Goal: Task Accomplishment & Management: Manage account settings

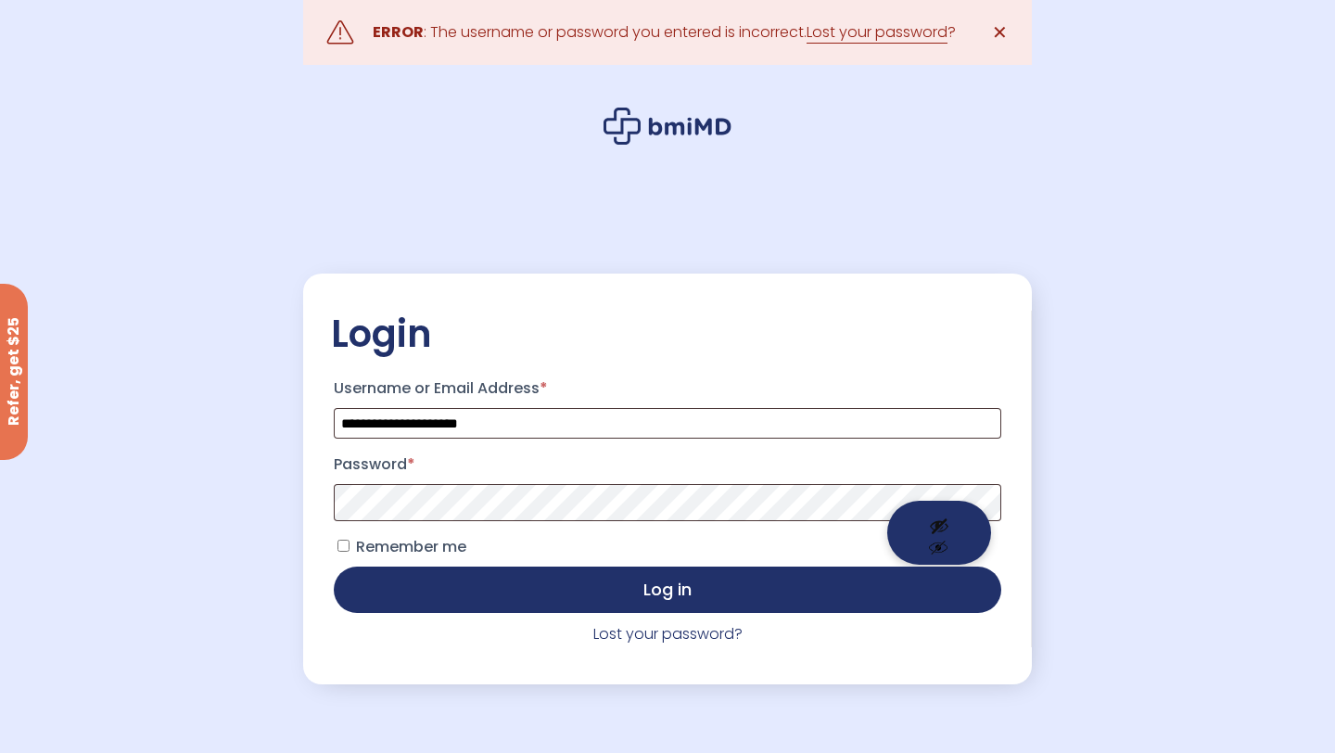
click at [932, 513] on button "Show password" at bounding box center [939, 533] width 104 height 64
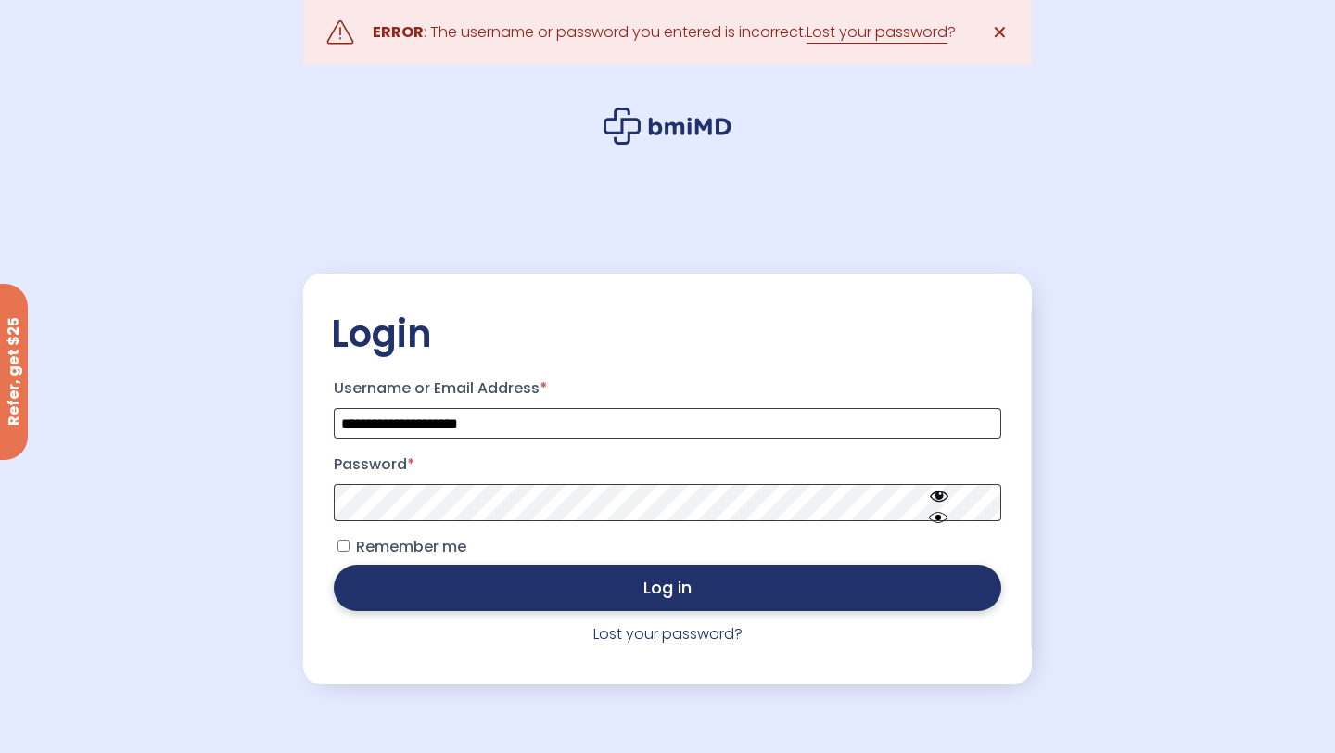
click at [812, 590] on button "Log in" at bounding box center [667, 587] width 667 height 46
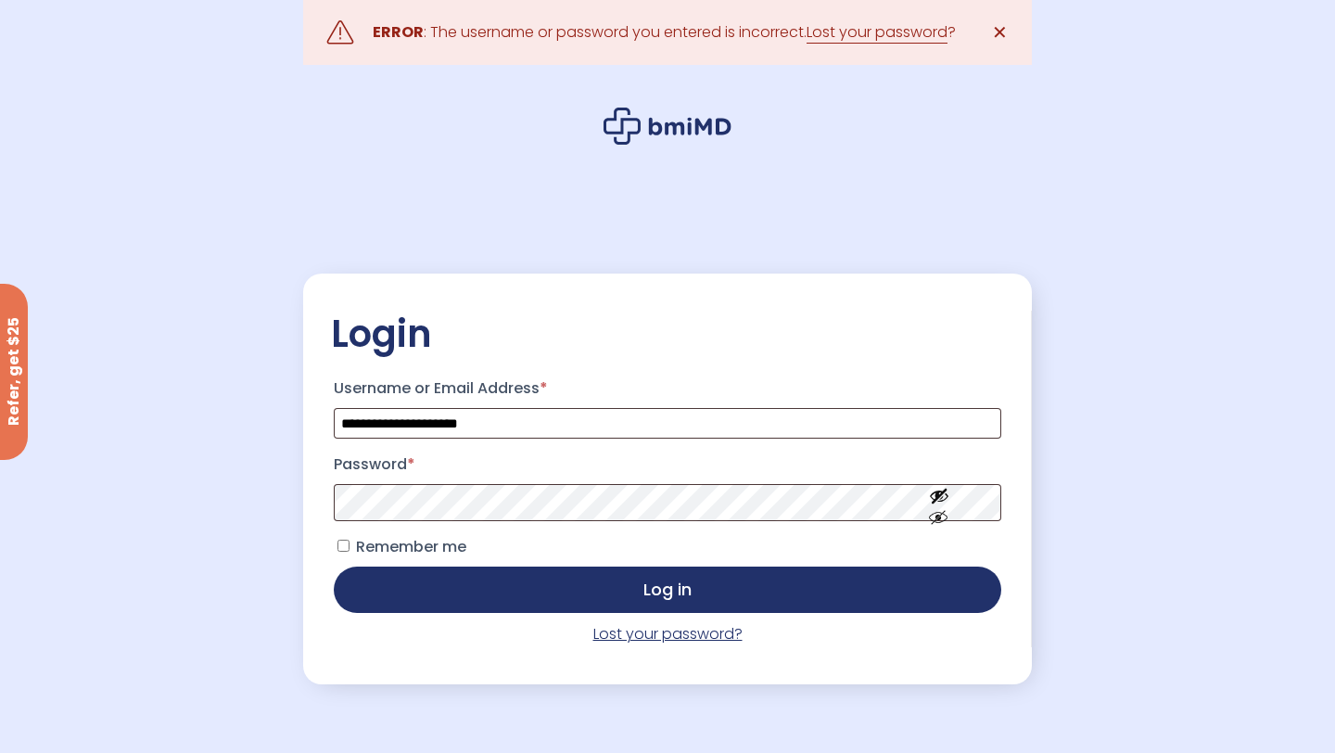
click at [619, 636] on link "Lost your password?" at bounding box center [667, 633] width 149 height 21
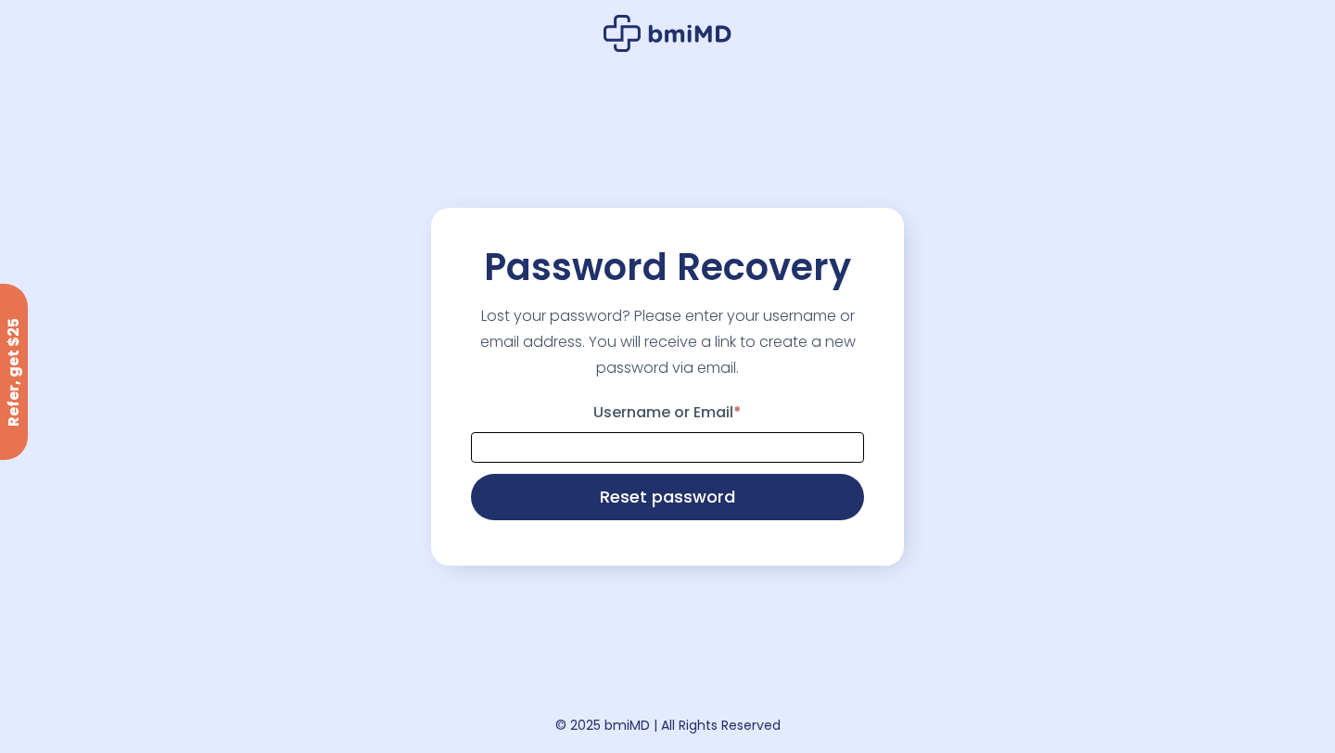
click at [653, 457] on input "Username or Email *" at bounding box center [667, 447] width 393 height 31
type input "**********"
click at [719, 502] on button "Reset password" at bounding box center [667, 495] width 393 height 46
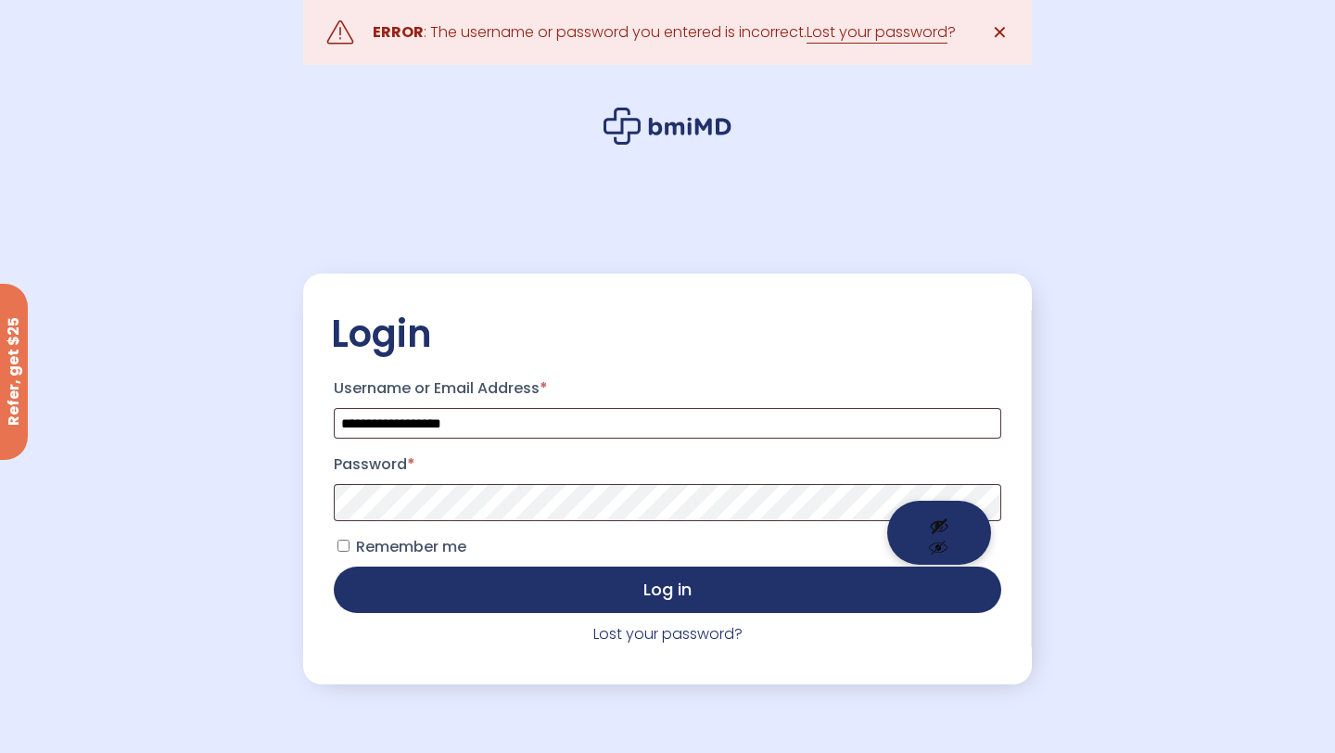
click at [945, 512] on button "Show password" at bounding box center [939, 533] width 104 height 64
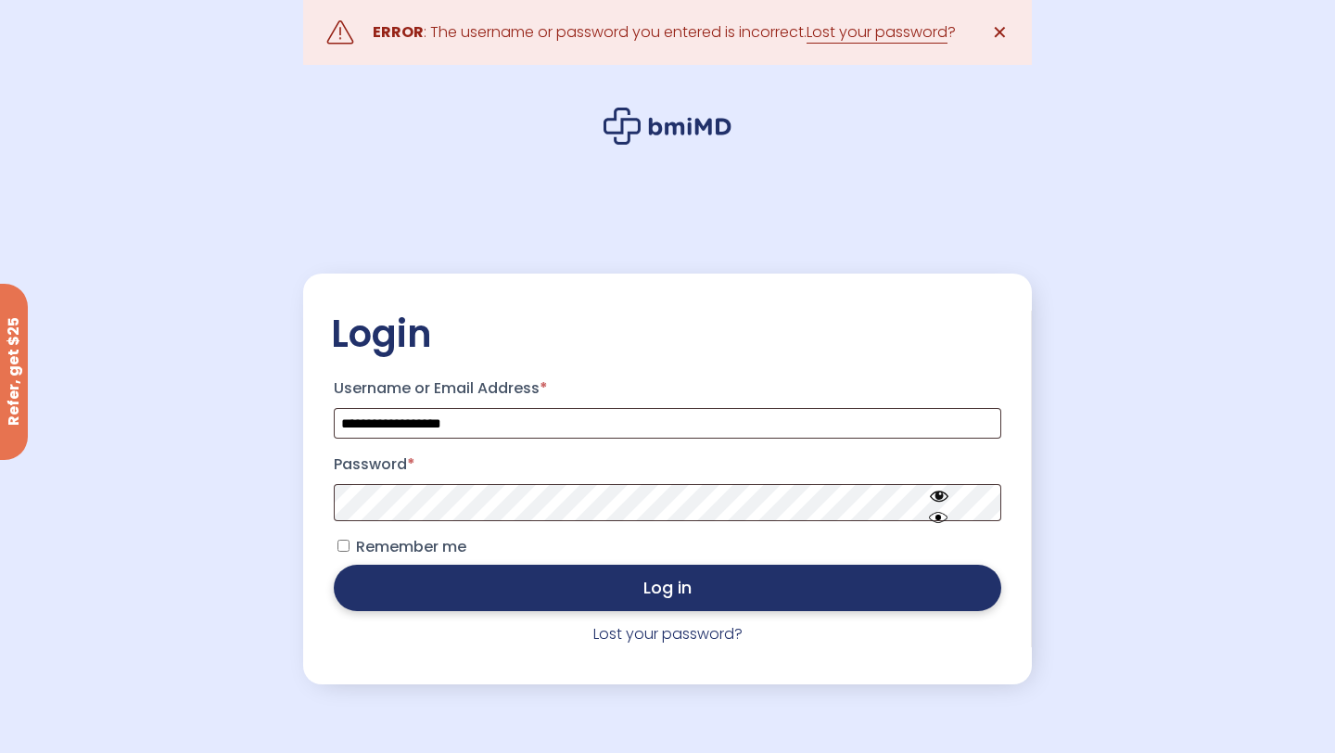
click at [875, 597] on button "Log in" at bounding box center [667, 587] width 667 height 46
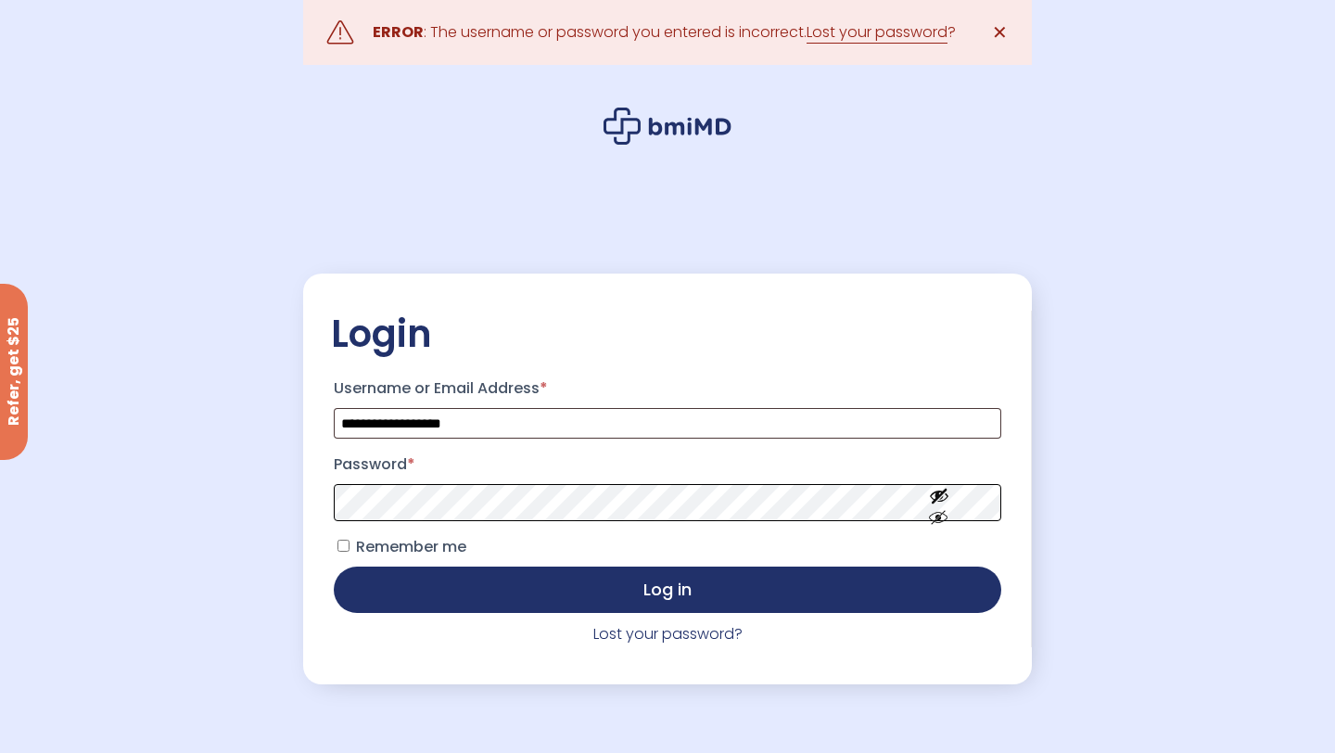
click at [334, 566] on button "Log in" at bounding box center [667, 589] width 667 height 46
click at [642, 640] on link "Lost your password?" at bounding box center [667, 633] width 149 height 21
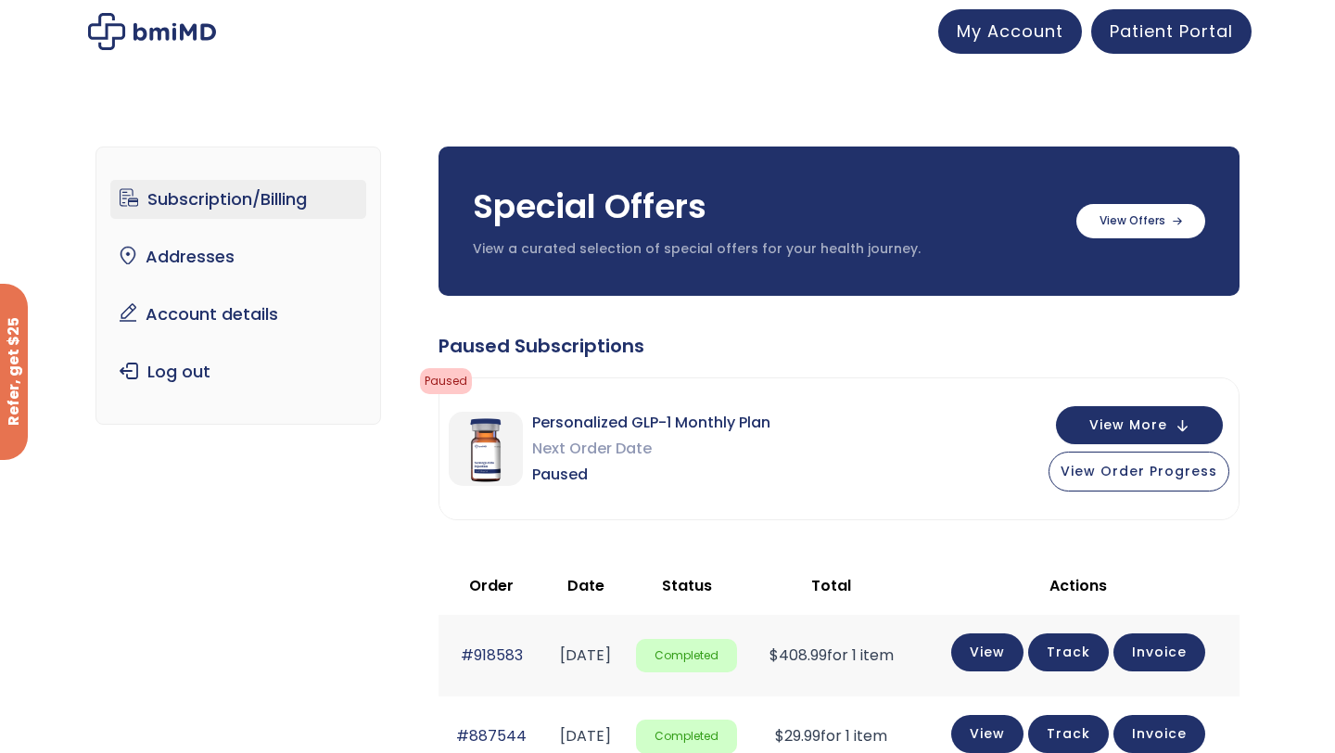
click at [270, 206] on link "Subscription/Billing" at bounding box center [238, 199] width 257 height 39
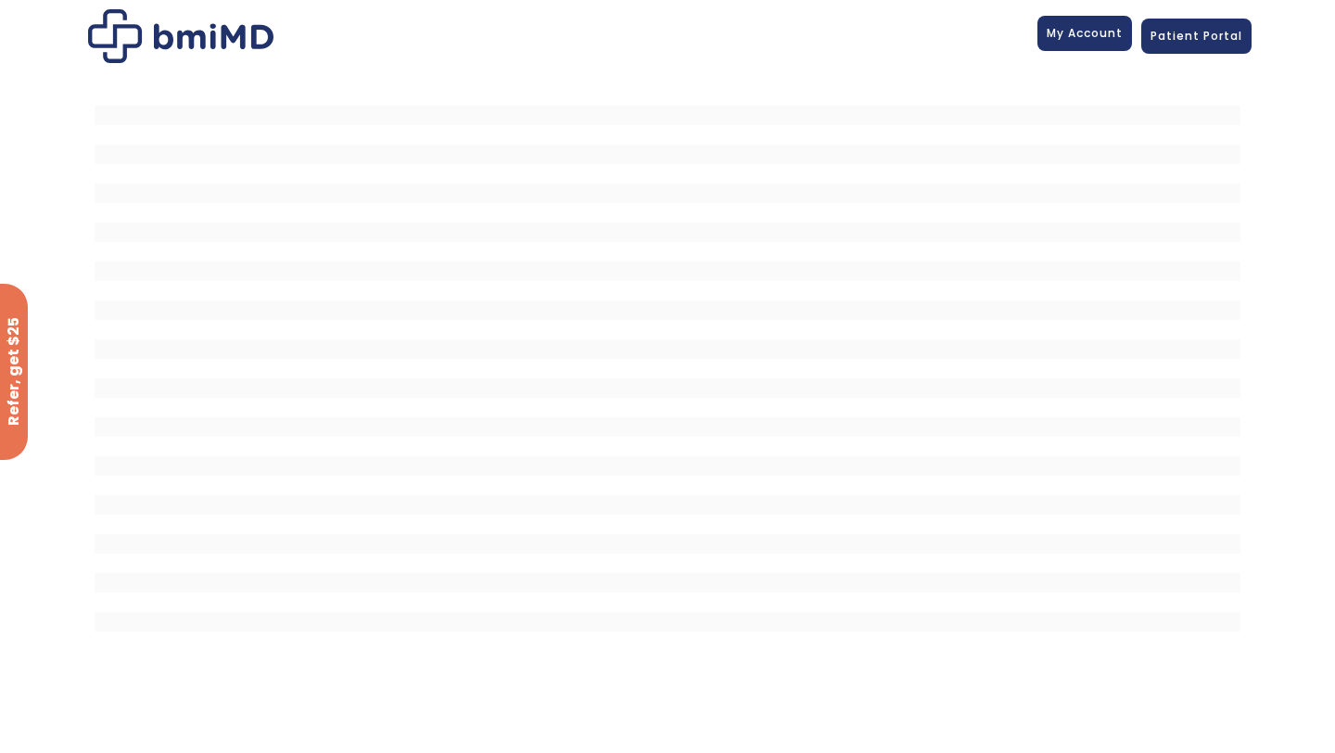
click at [1098, 44] on link "My Account" at bounding box center [1084, 33] width 95 height 35
